Goal: Obtain resource: Download file/media

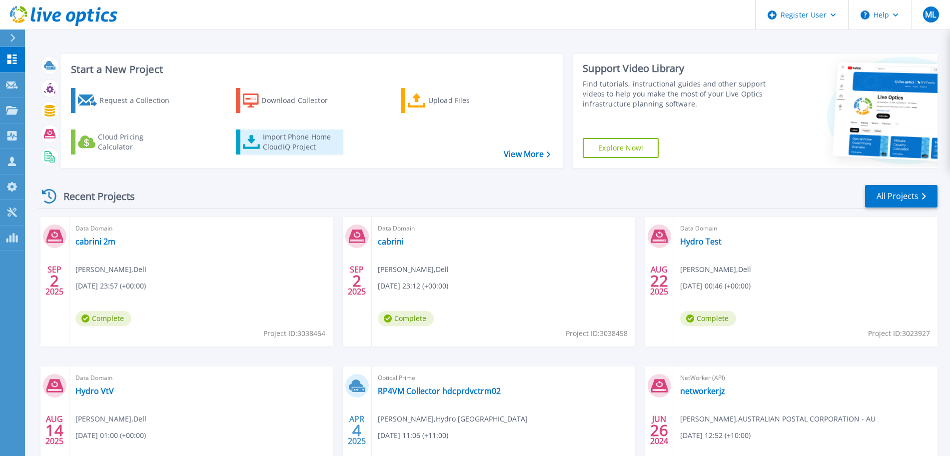
click at [289, 137] on div "Import Phone Home CloudIQ Project" at bounding box center [302, 142] width 78 height 20
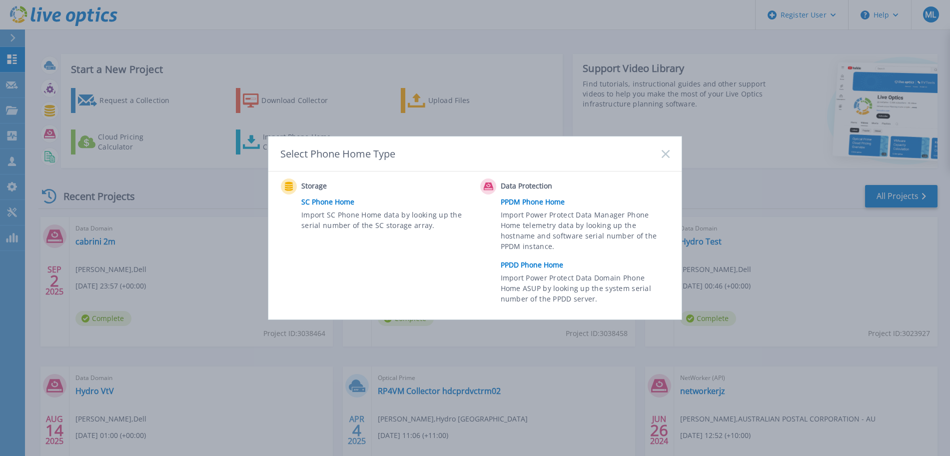
click at [534, 260] on link "PPDD Phone Home" at bounding box center [588, 264] width 174 height 15
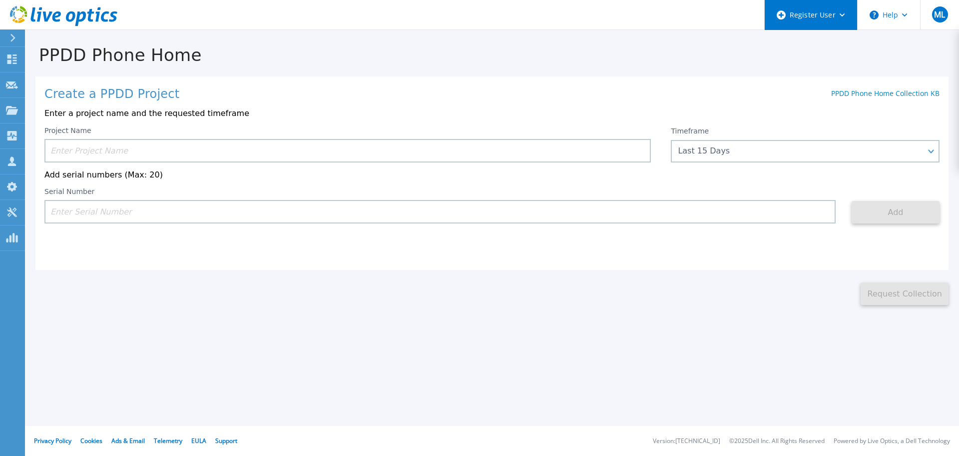
click at [842, 17] on div "Register User" at bounding box center [811, 15] width 92 height 30
click at [119, 149] on input at bounding box center [347, 150] width 606 height 23
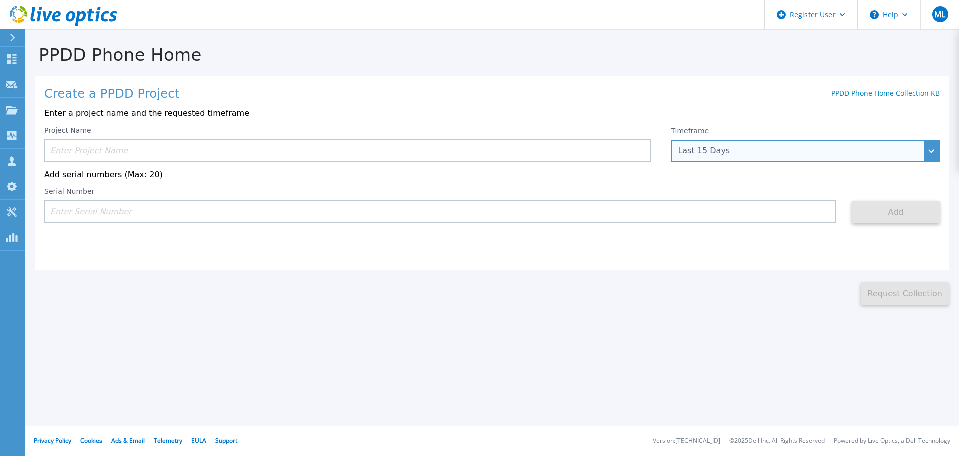
click at [725, 156] on div "Last 15 Days" at bounding box center [805, 151] width 269 height 22
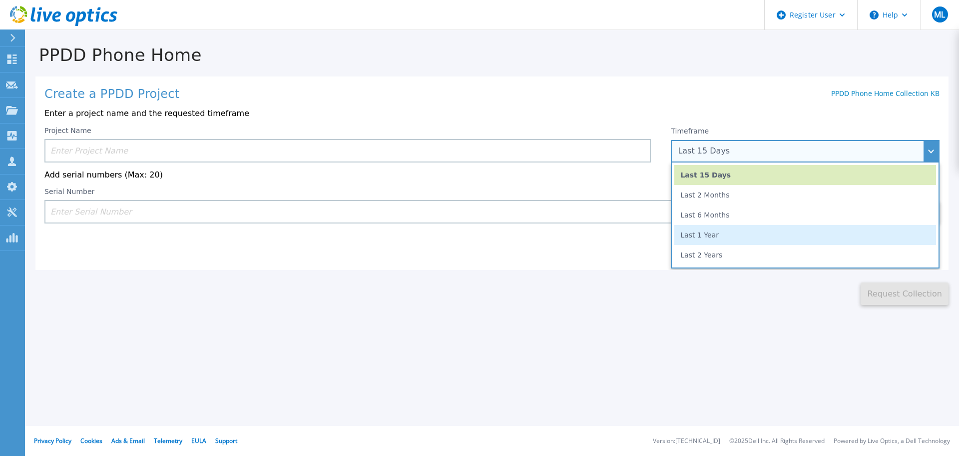
click at [699, 240] on li "Last 1 Year" at bounding box center [805, 235] width 262 height 20
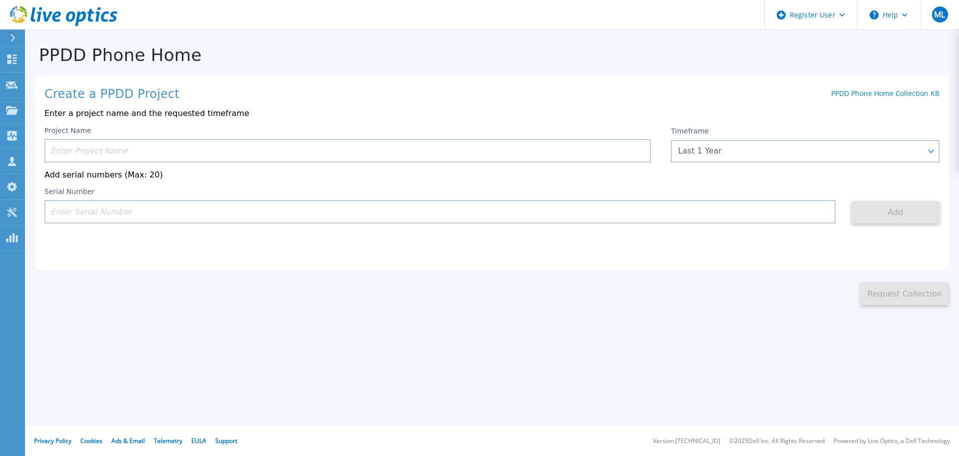
click at [261, 151] on input at bounding box center [347, 150] width 606 height 23
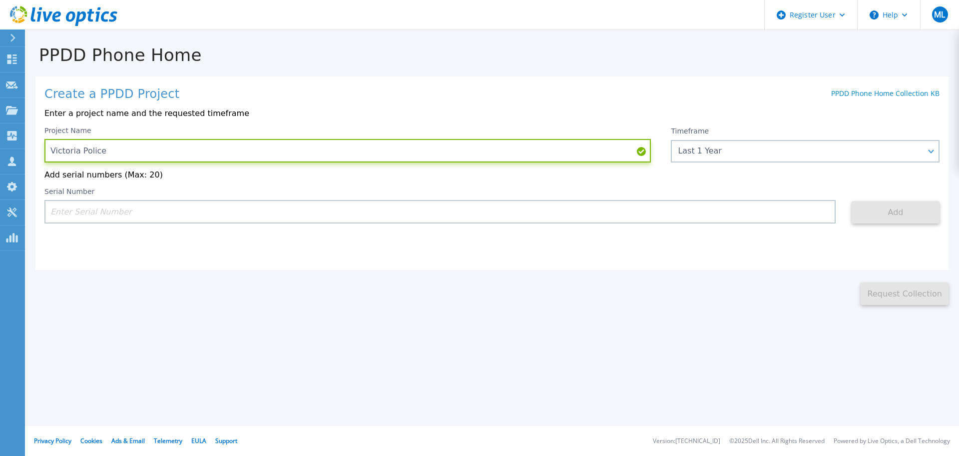
type input "Victoria Police"
click at [168, 216] on input at bounding box center [439, 211] width 791 height 23
click at [72, 279] on div "This might take a few minutes please wait... Request Collection" at bounding box center [492, 287] width 934 height 35
click at [108, 218] on input at bounding box center [439, 211] width 791 height 23
paste input "DE413232758572"
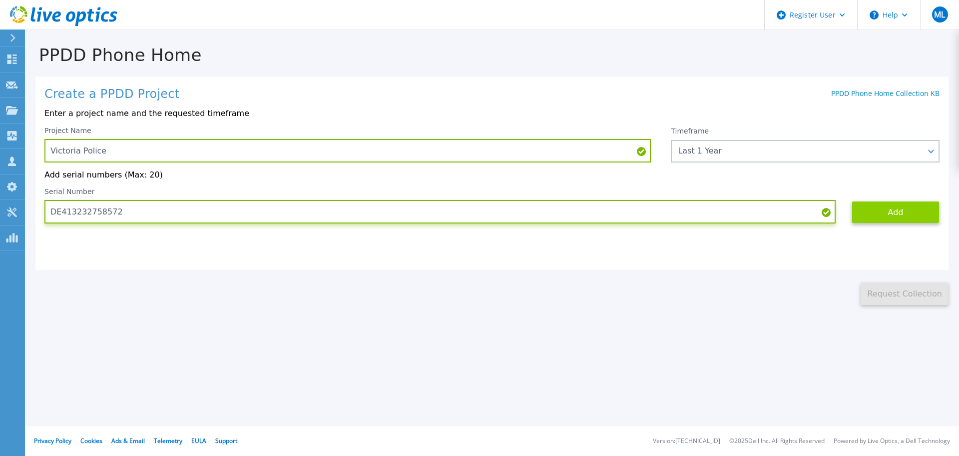
type input "DE413232758572"
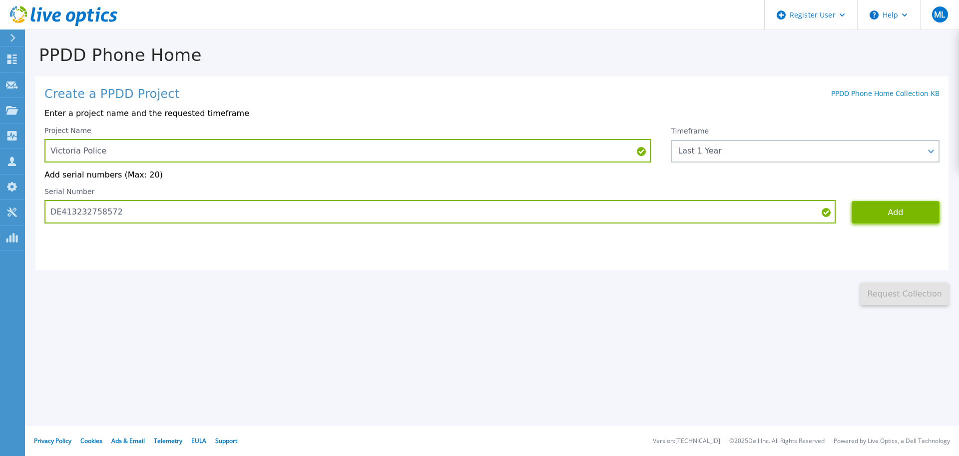
click at [875, 214] on button "Add" at bounding box center [896, 212] width 88 height 22
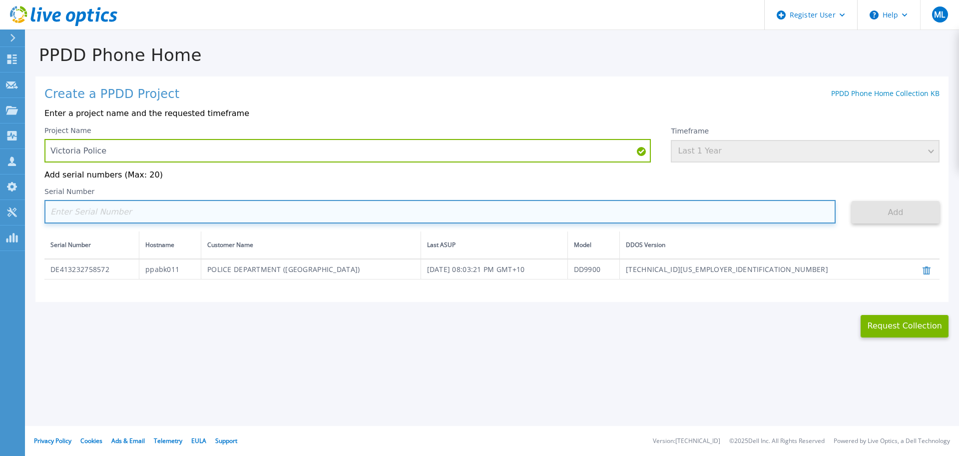
click at [655, 208] on input at bounding box center [439, 211] width 791 height 23
paste input "DE413232758571"
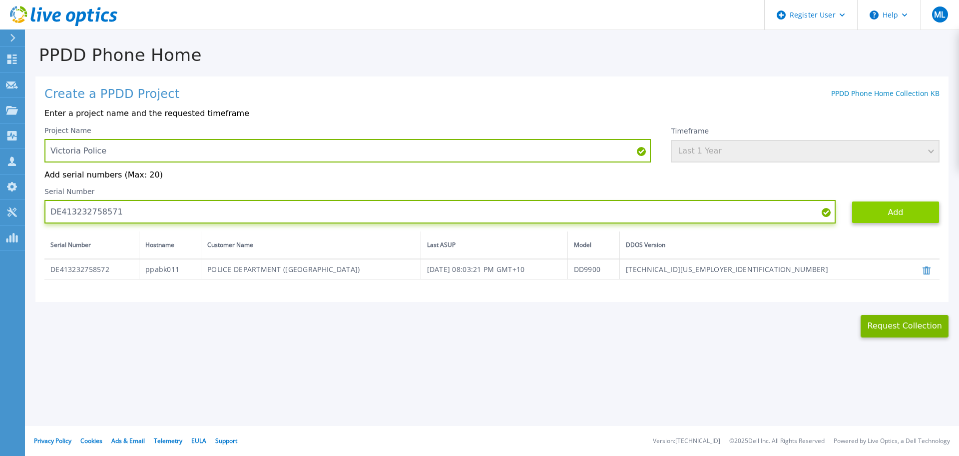
type input "DE413232758571"
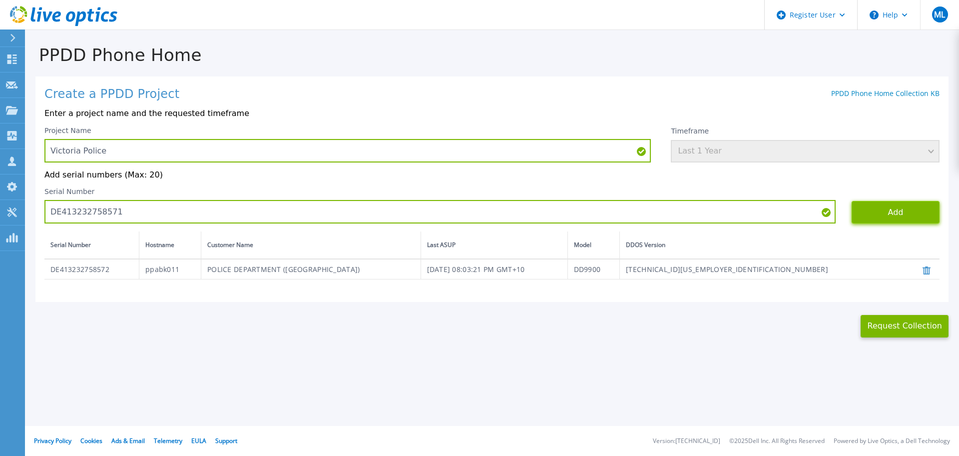
click at [907, 223] on button "Add" at bounding box center [896, 212] width 88 height 22
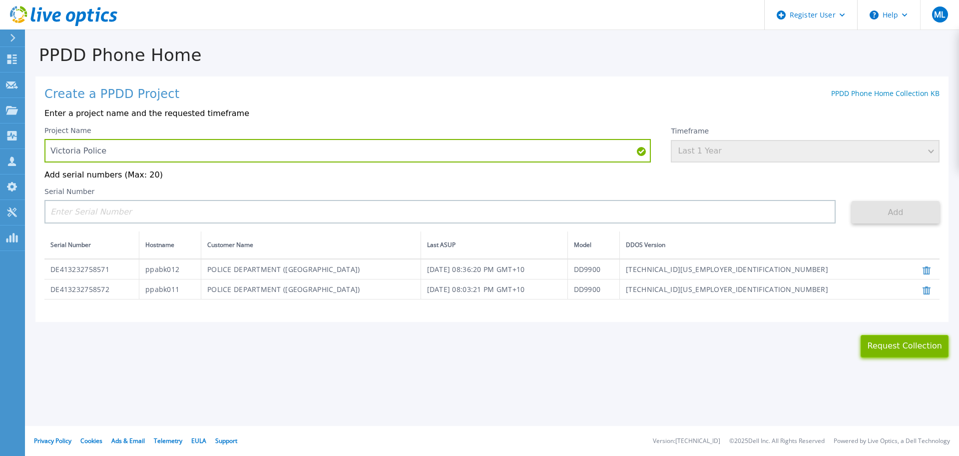
click at [896, 347] on button "Request Collection" at bounding box center [905, 346] width 88 height 22
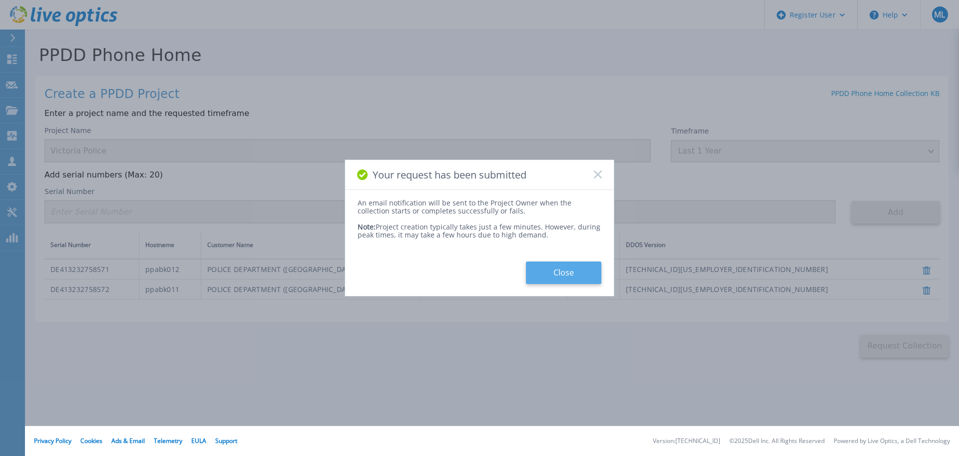
click at [579, 269] on button "Close" at bounding box center [563, 272] width 75 height 22
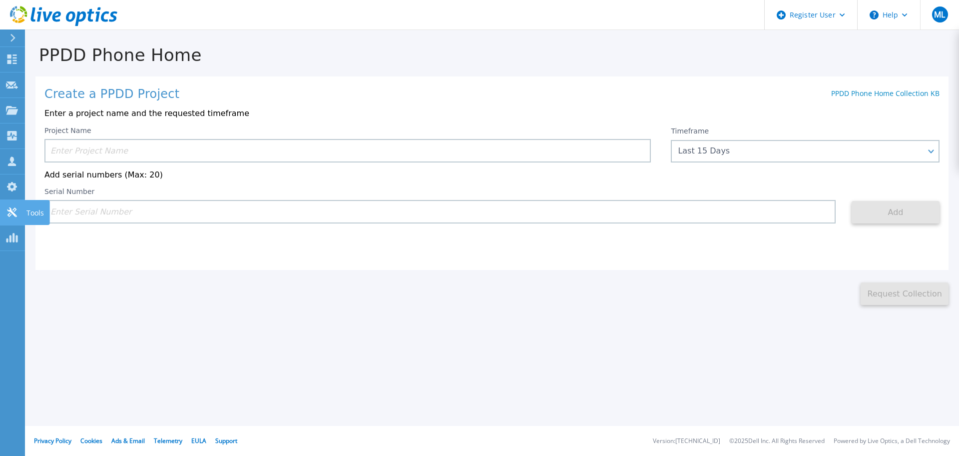
click at [12, 213] on icon at bounding box center [11, 211] width 9 height 9
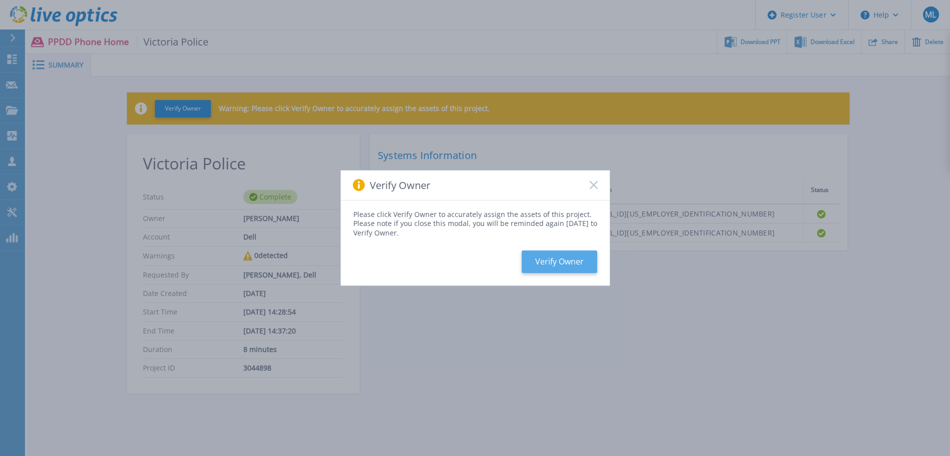
click at [566, 260] on button "Verify Owner" at bounding box center [559, 261] width 75 height 22
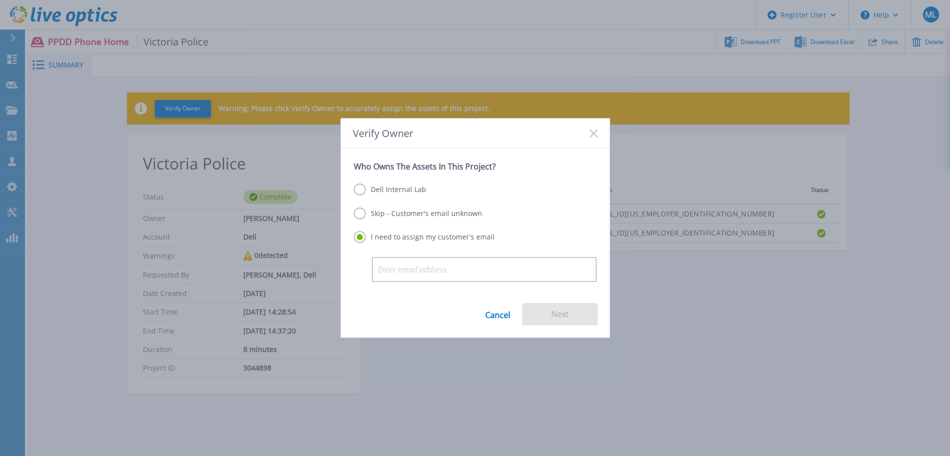
click at [405, 185] on label "Dell Internal Lab" at bounding box center [390, 189] width 72 height 12
click at [0, 0] on input "Dell Internal Lab" at bounding box center [0, 0] width 0 height 0
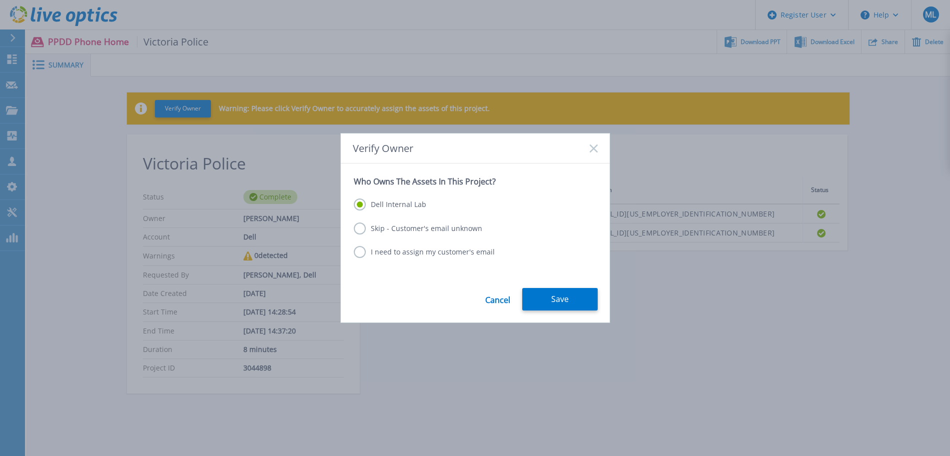
click at [564, 316] on div "Cancel Save" at bounding box center [475, 305] width 269 height 34
click at [564, 305] on button "Save" at bounding box center [559, 299] width 75 height 22
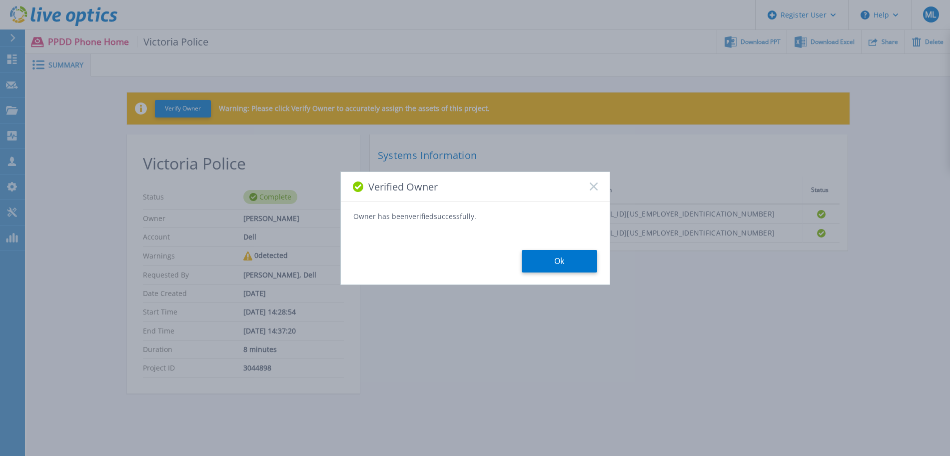
click at [543, 245] on div "Owner has been verified successfully. Ok" at bounding box center [475, 241] width 269 height 61
click at [552, 261] on button "Ok" at bounding box center [559, 261] width 75 height 22
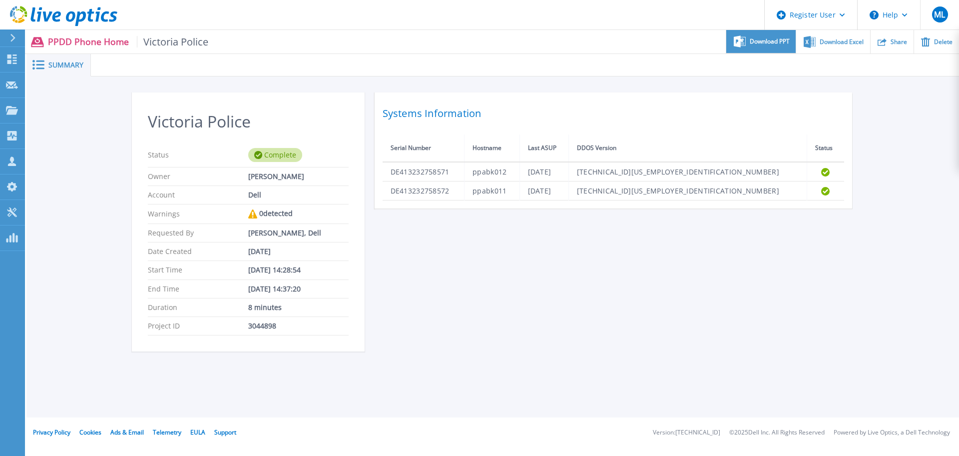
click at [762, 44] on span "Download PPT" at bounding box center [770, 41] width 40 height 6
click at [833, 45] on div "Download Excel" at bounding box center [832, 41] width 73 height 23
